Goal: Communication & Community: Participate in discussion

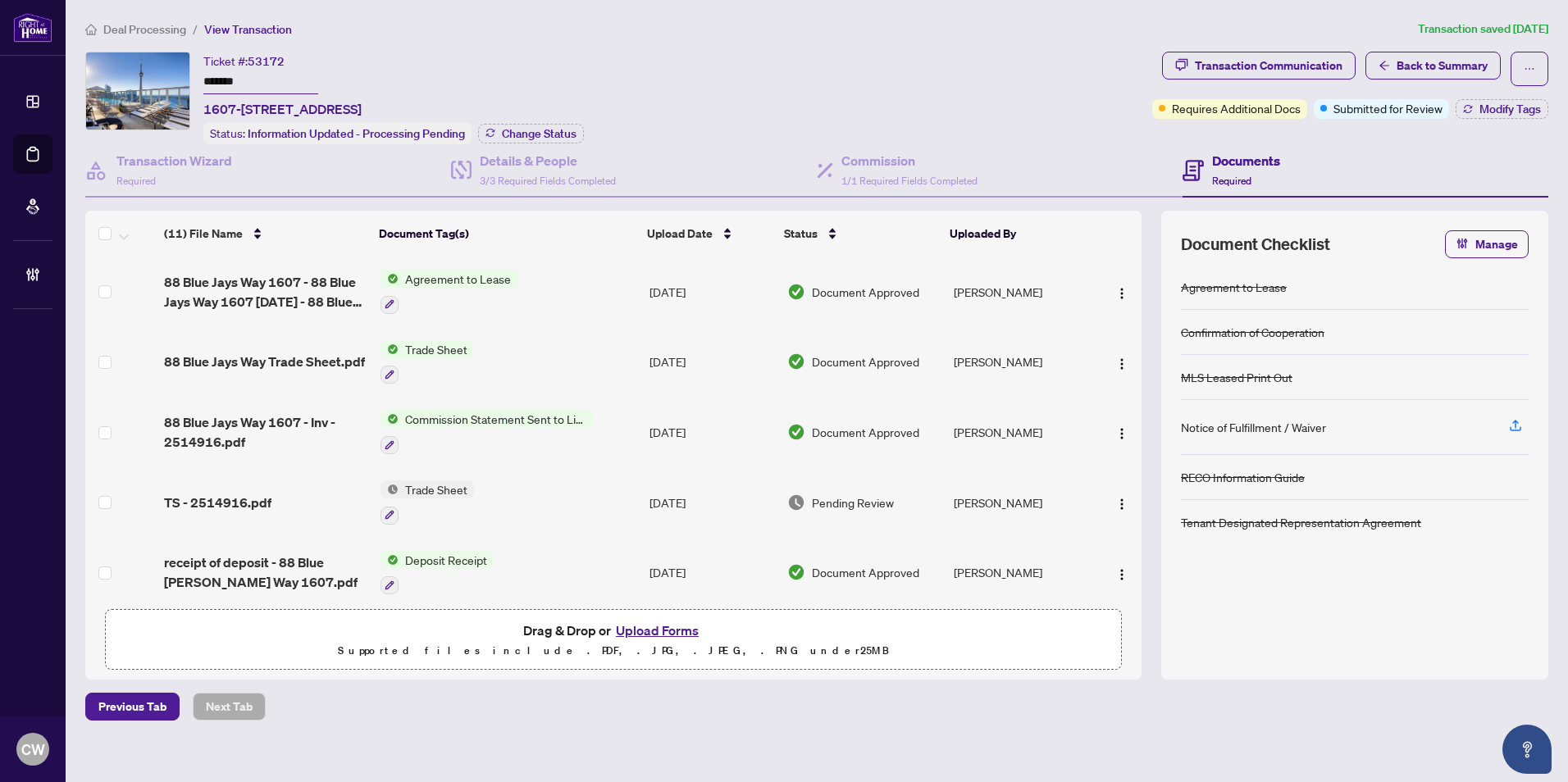
drag, startPoint x: 199, startPoint y: 72, endPoint x: 184, endPoint y: 71, distance: 15.0
click at [184, 71] on div "Ticket #: 53172 ******* 1607-88 Blue Jays Way, Toronto, Ontario M5V 2G3, Canada…" at bounding box center [615, 98] width 1060 height 93
click at [1428, 66] on span "Back to Summary" at bounding box center [1442, 65] width 91 height 26
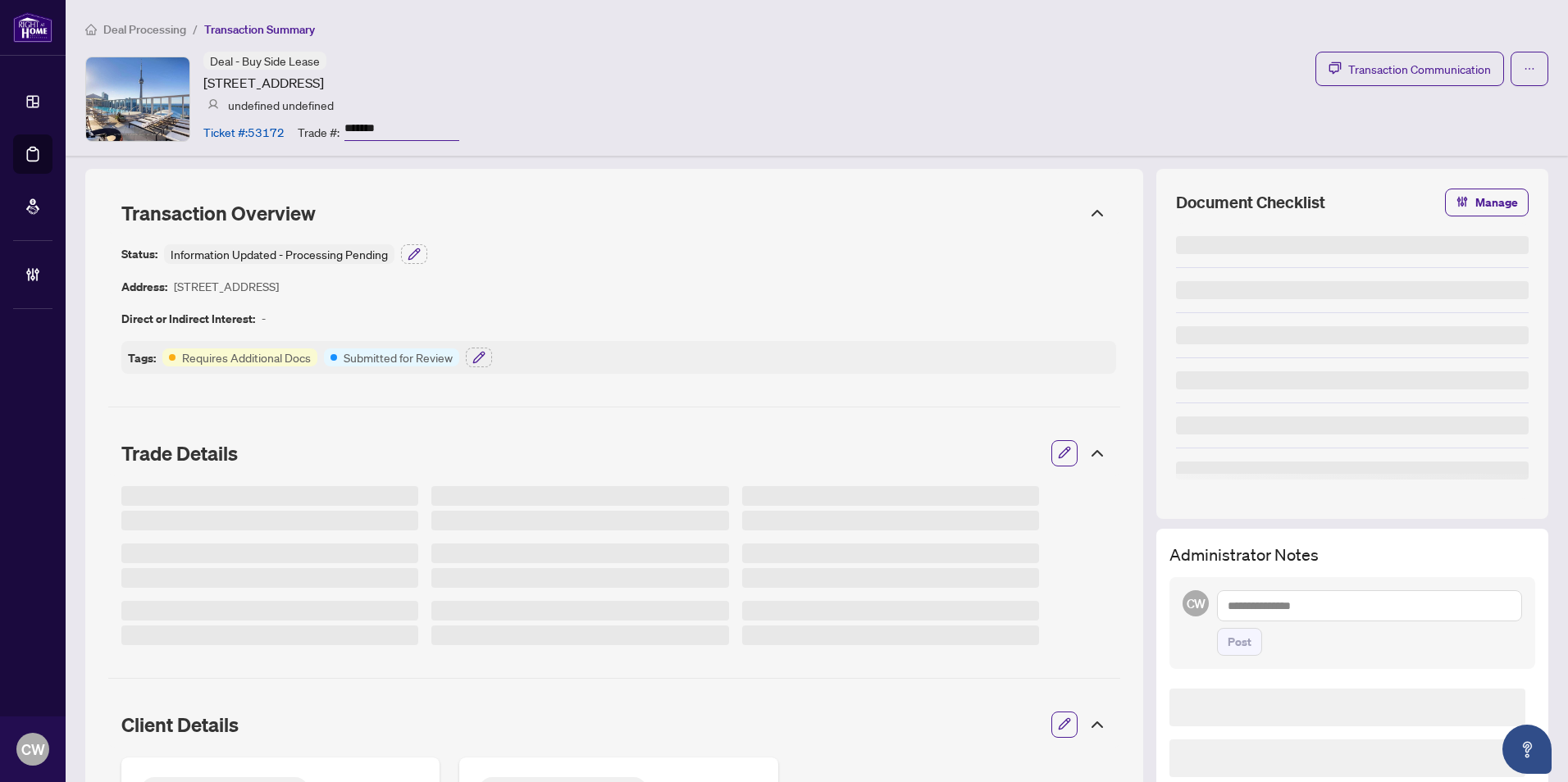
click at [1428, 66] on span "Transaction Communication" at bounding box center [1419, 69] width 142 height 19
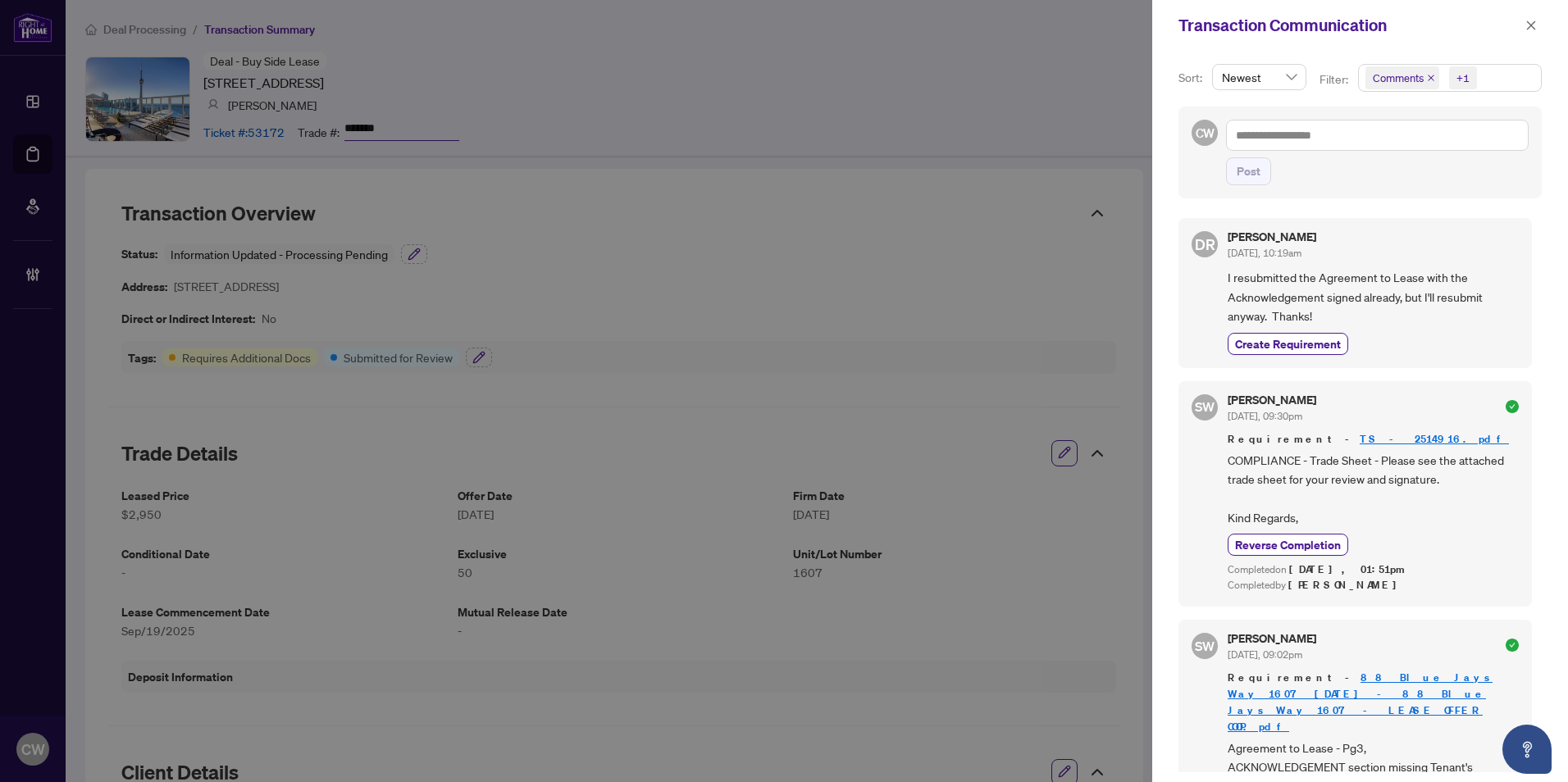
click at [1429, 77] on icon "close" at bounding box center [1431, 78] width 8 height 8
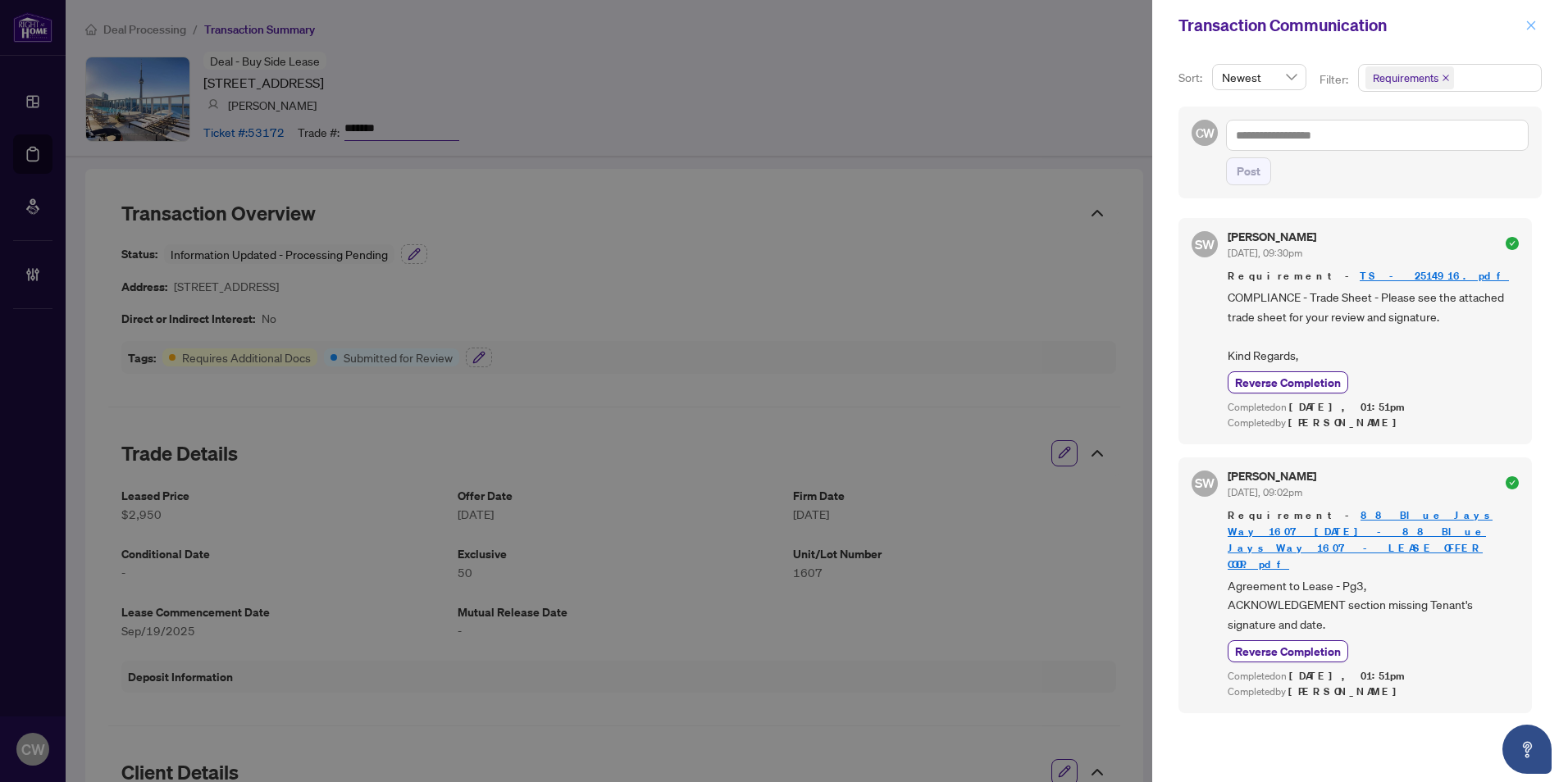
click at [1530, 29] on icon "close" at bounding box center [1531, 25] width 12 height 12
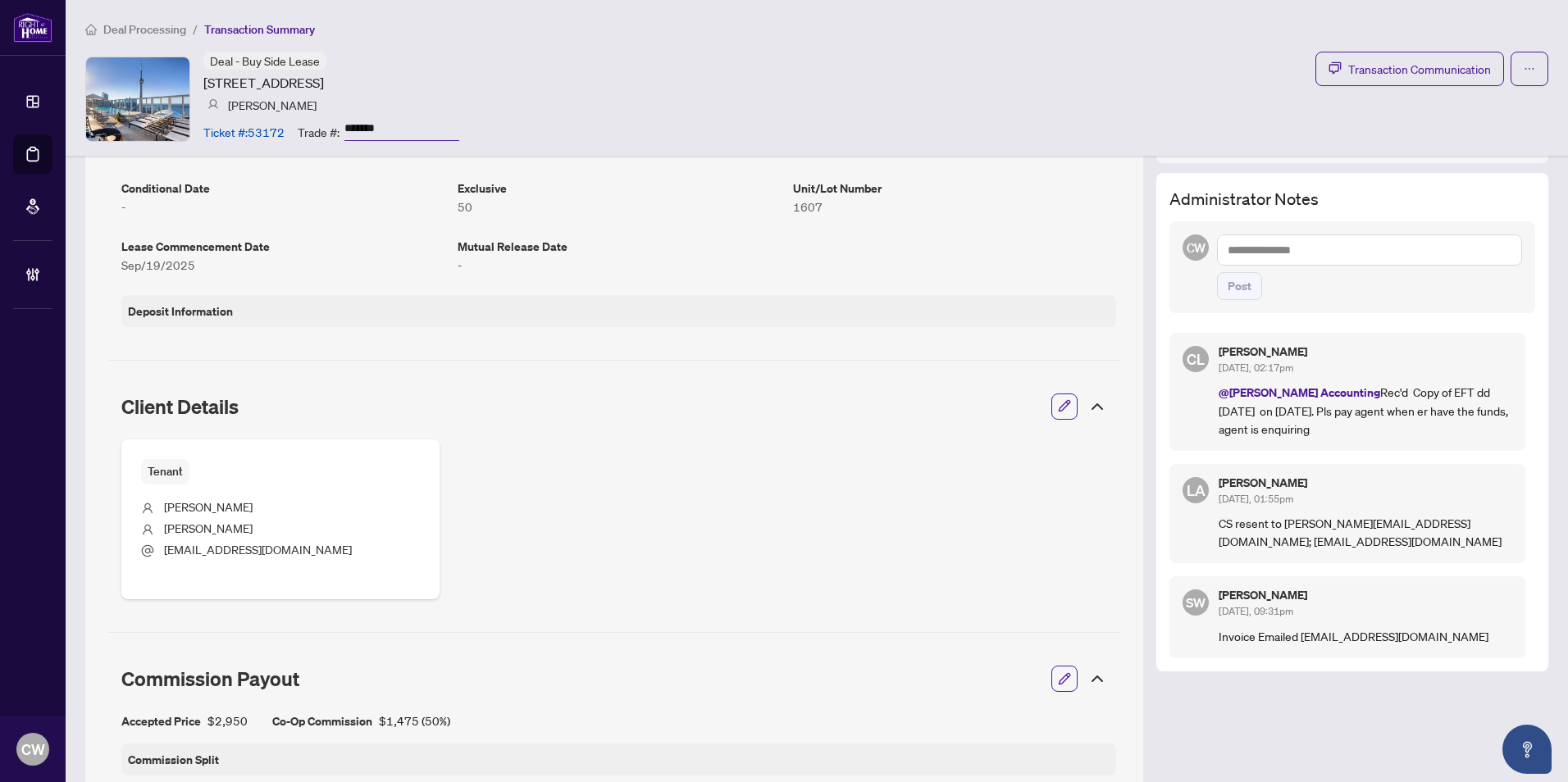
scroll to position [328, 0]
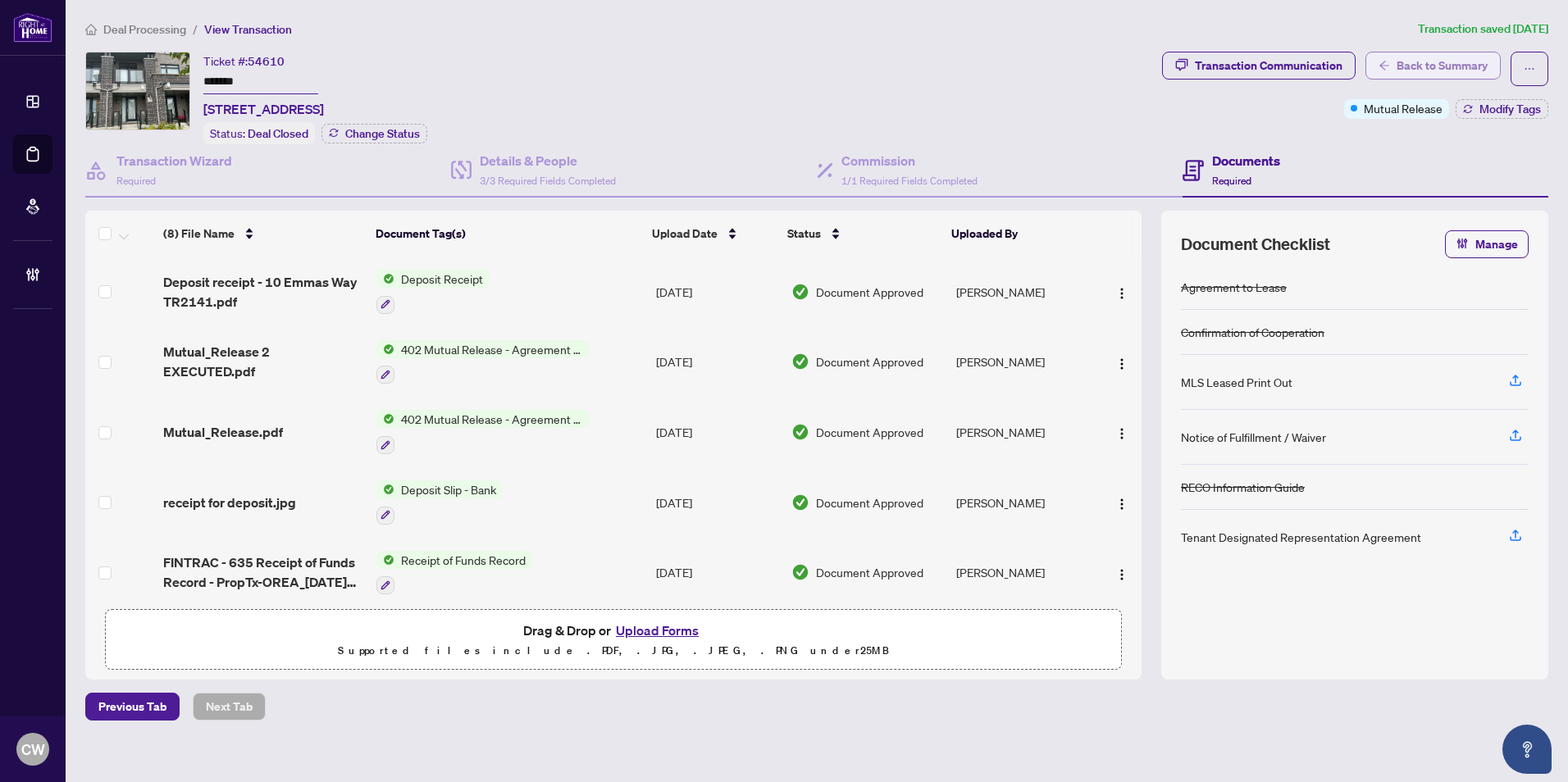
click at [1425, 70] on span "Back to Summary" at bounding box center [1442, 65] width 91 height 26
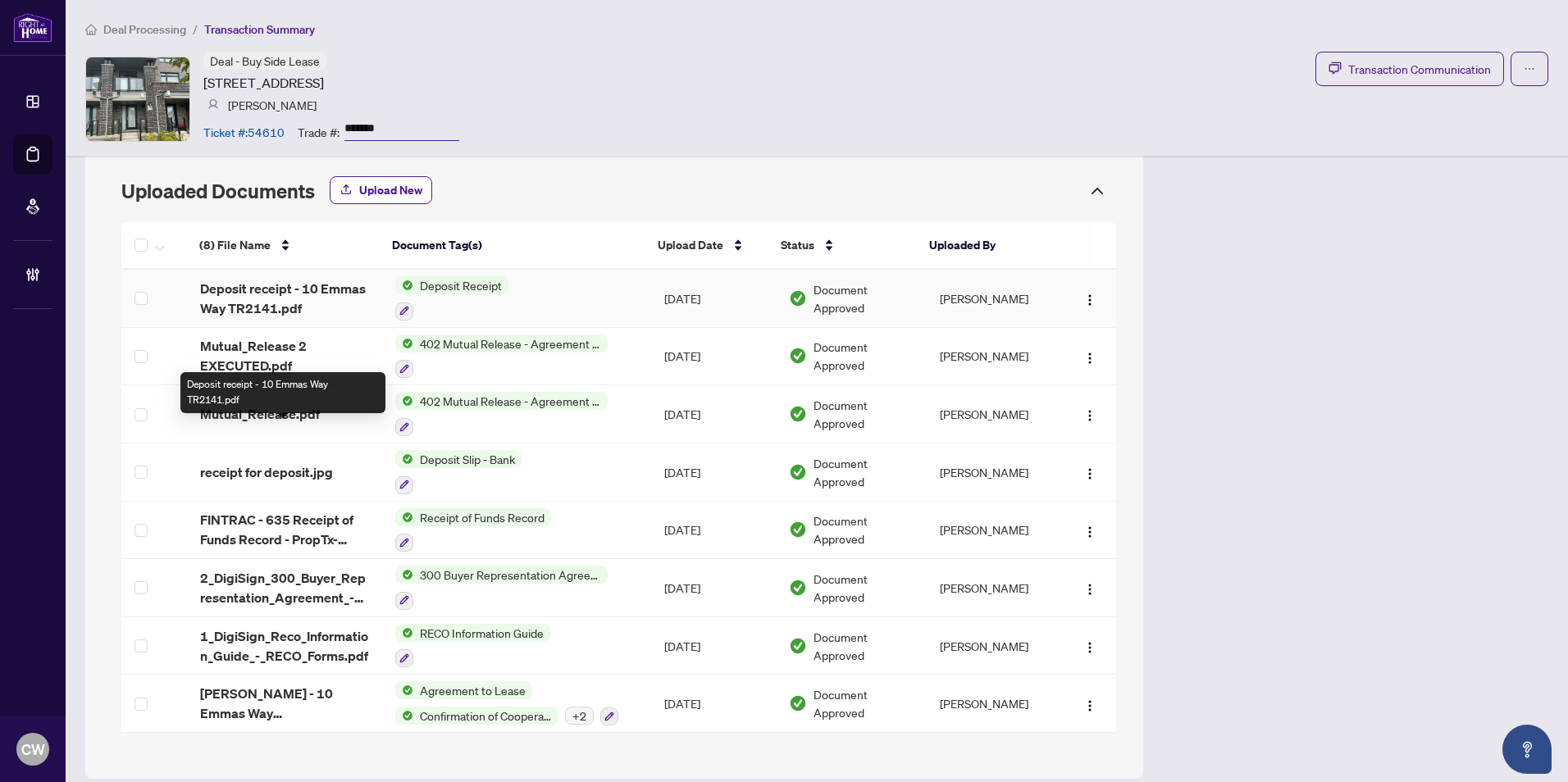
scroll to position [1269, 0]
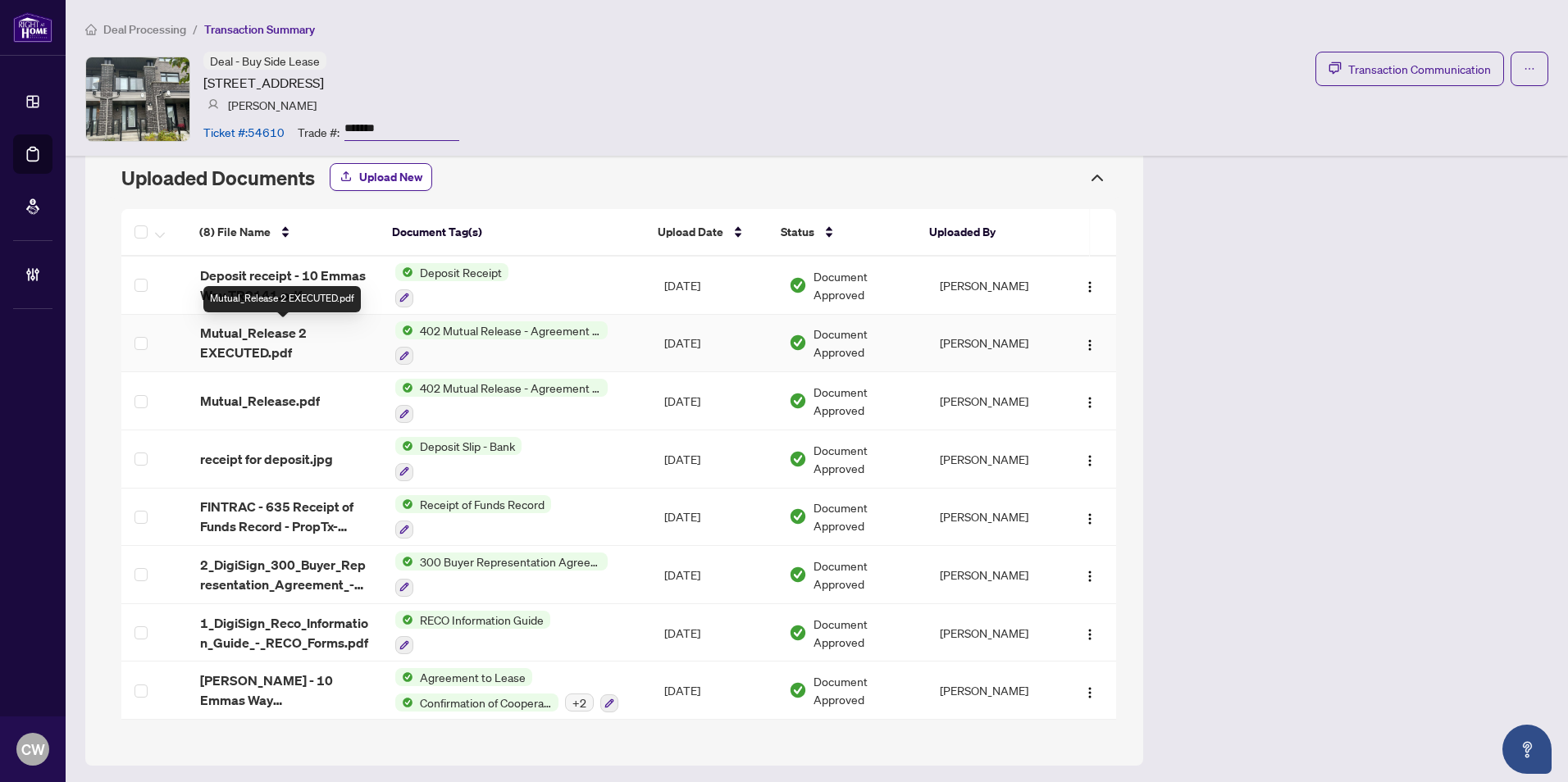
click at [265, 334] on span "Mutual_Release 2 EXECUTED.pdf" at bounding box center [284, 342] width 169 height 40
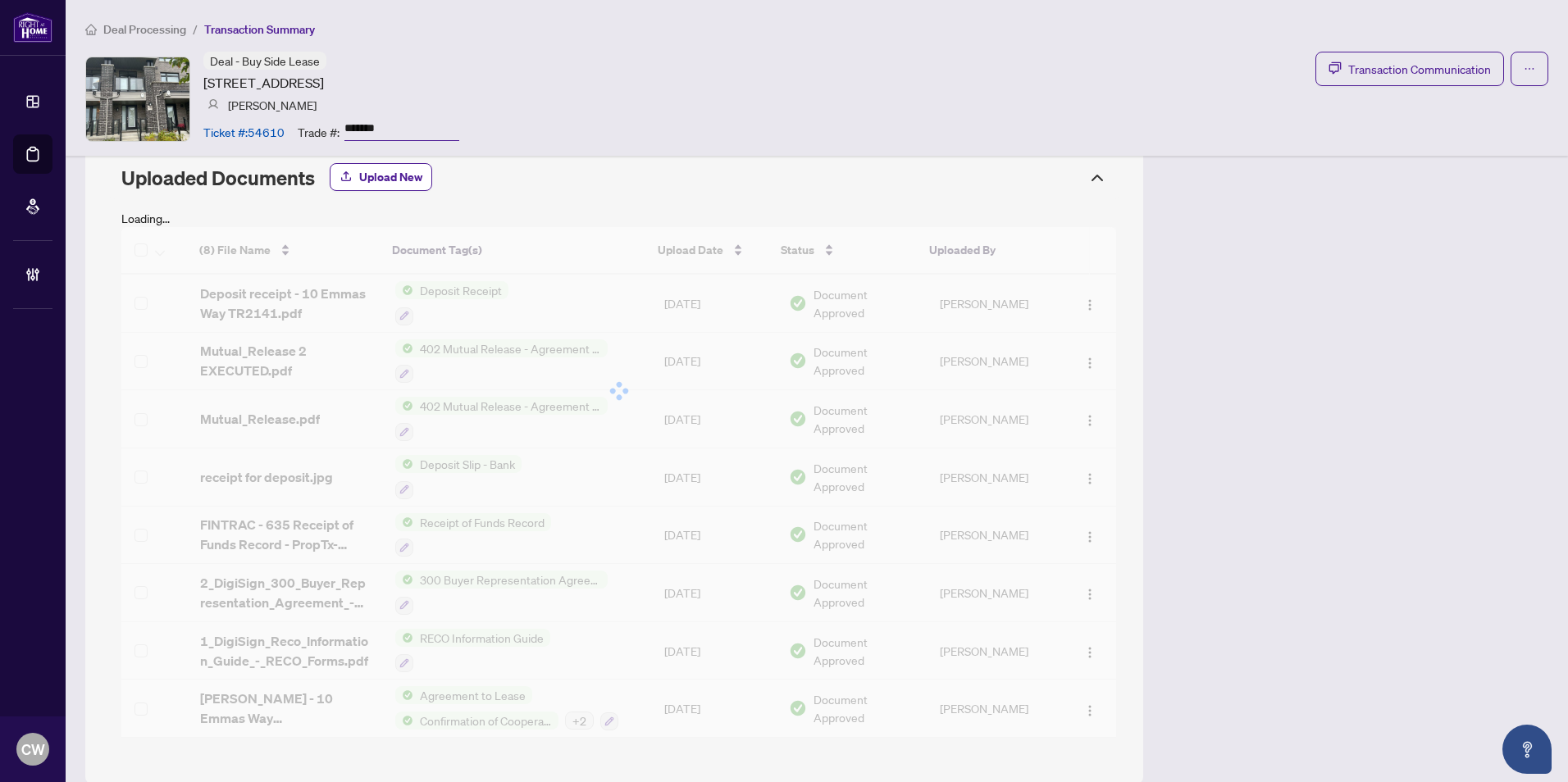
click at [262, 350] on div at bounding box center [618, 391] width 995 height 328
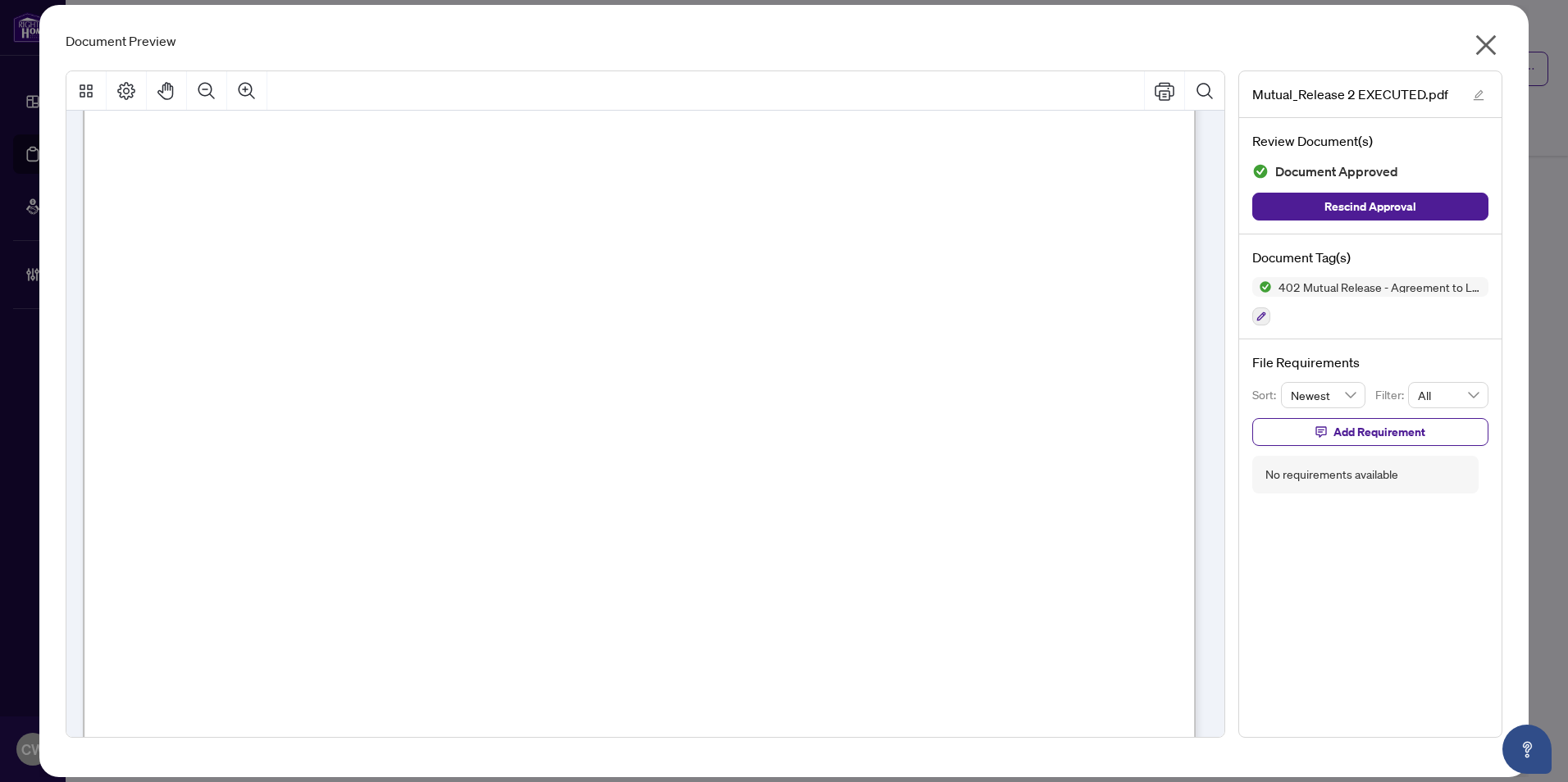
scroll to position [328, 0]
click at [1491, 43] on icon "close" at bounding box center [1485, 45] width 26 height 26
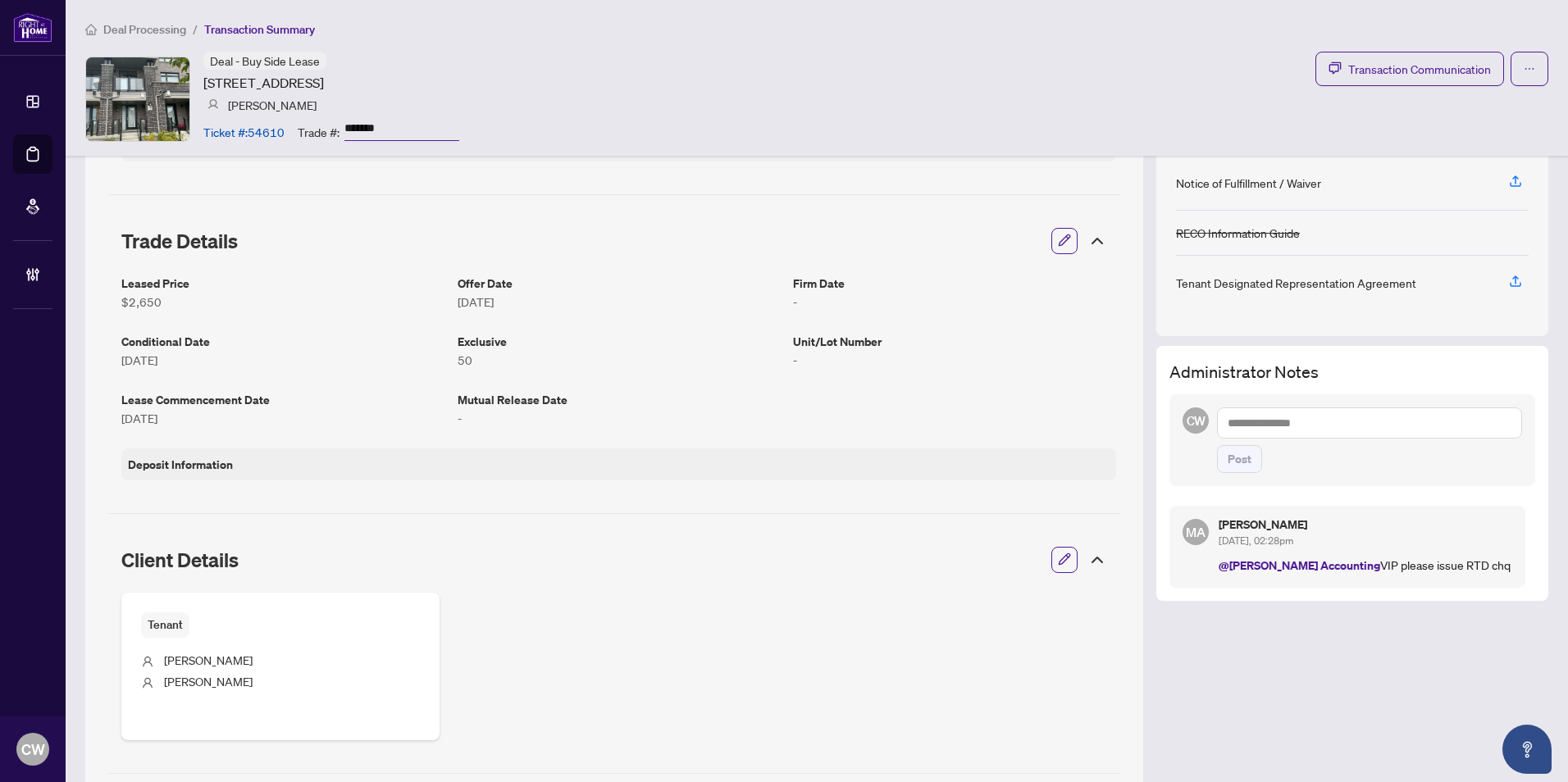
scroll to position [285, 0]
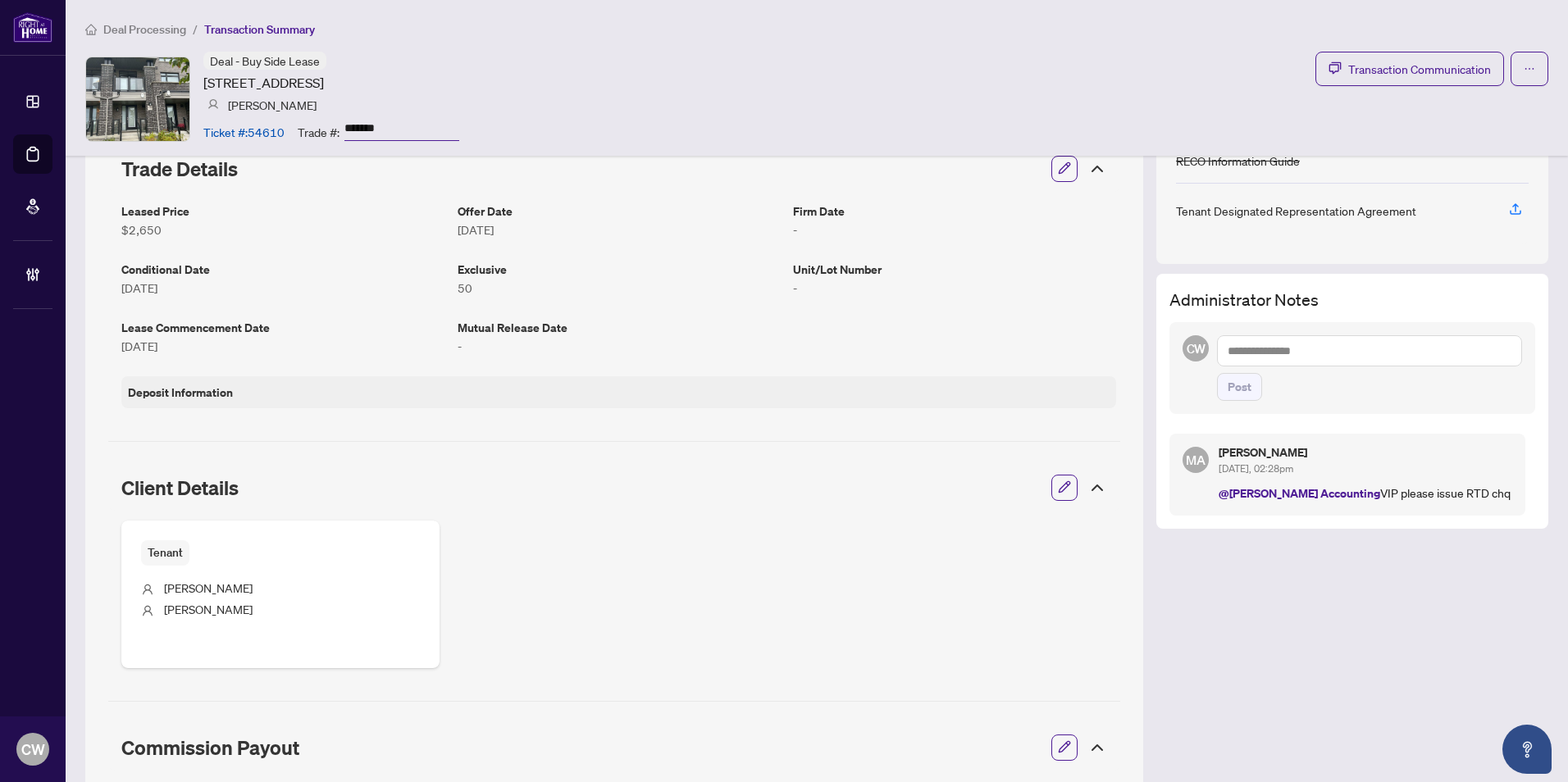
click at [1257, 352] on textarea at bounding box center [1369, 351] width 305 height 31
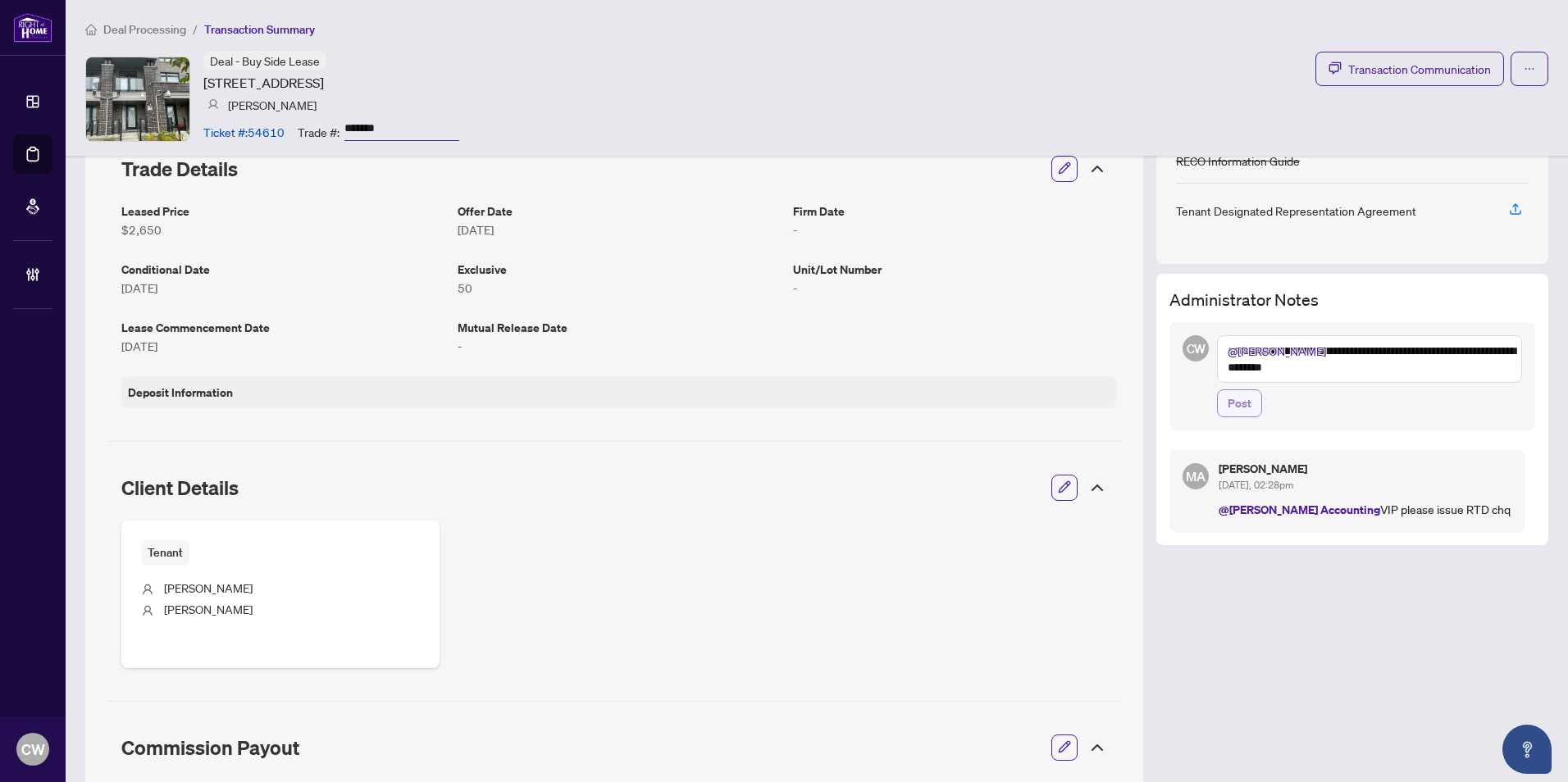
type textarea "**********"
click at [1231, 399] on span "Post" at bounding box center [1239, 403] width 24 height 26
